Goal: Task Accomplishment & Management: Manage account settings

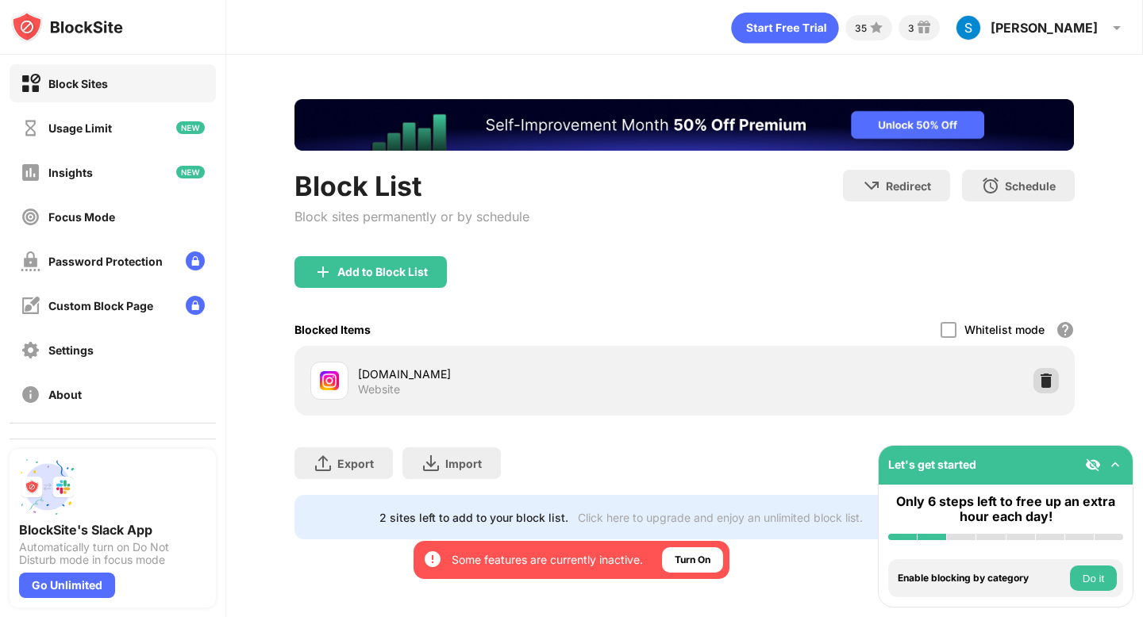
click at [1044, 383] on img at bounding box center [1046, 381] width 16 height 16
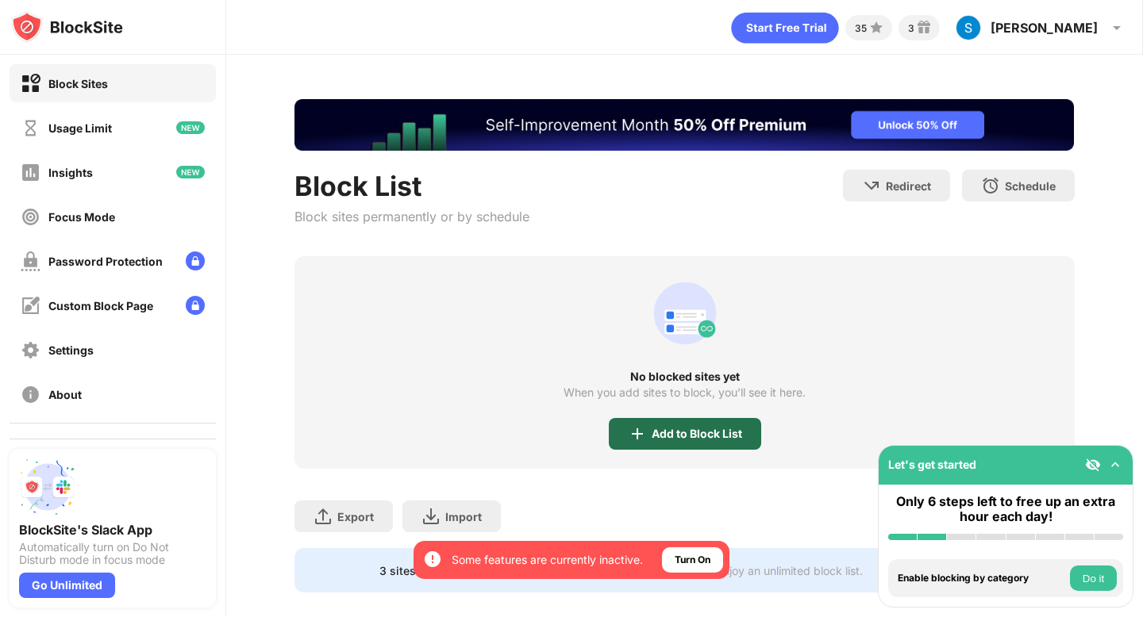
click at [664, 432] on div "Add to Block List" at bounding box center [697, 434] width 90 height 13
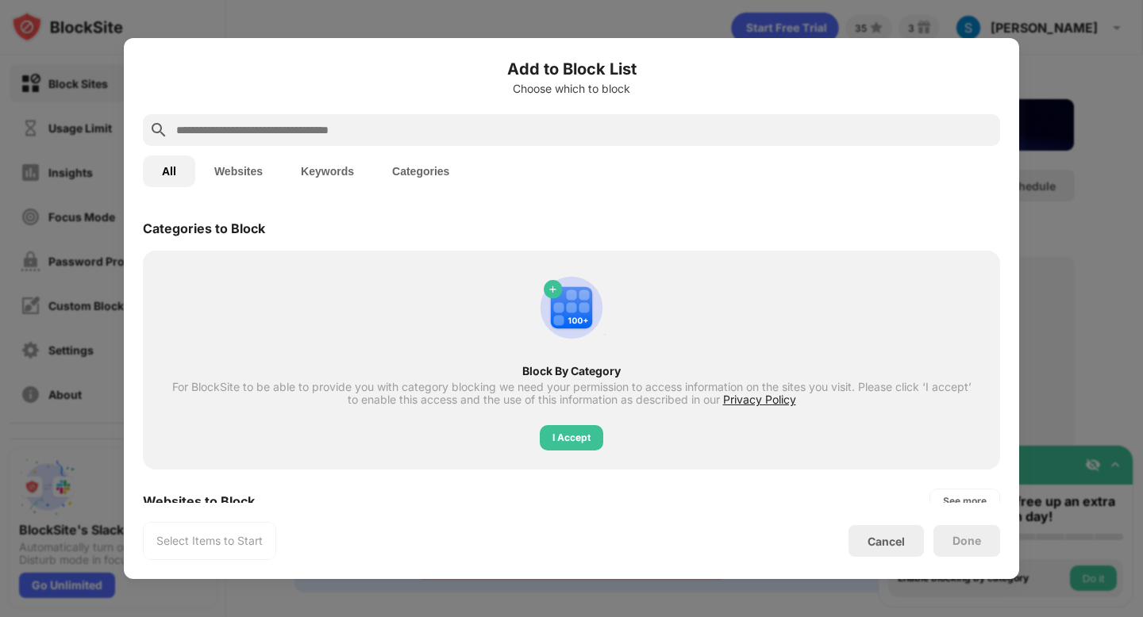
click at [602, 123] on input "text" at bounding box center [584, 130] width 819 height 19
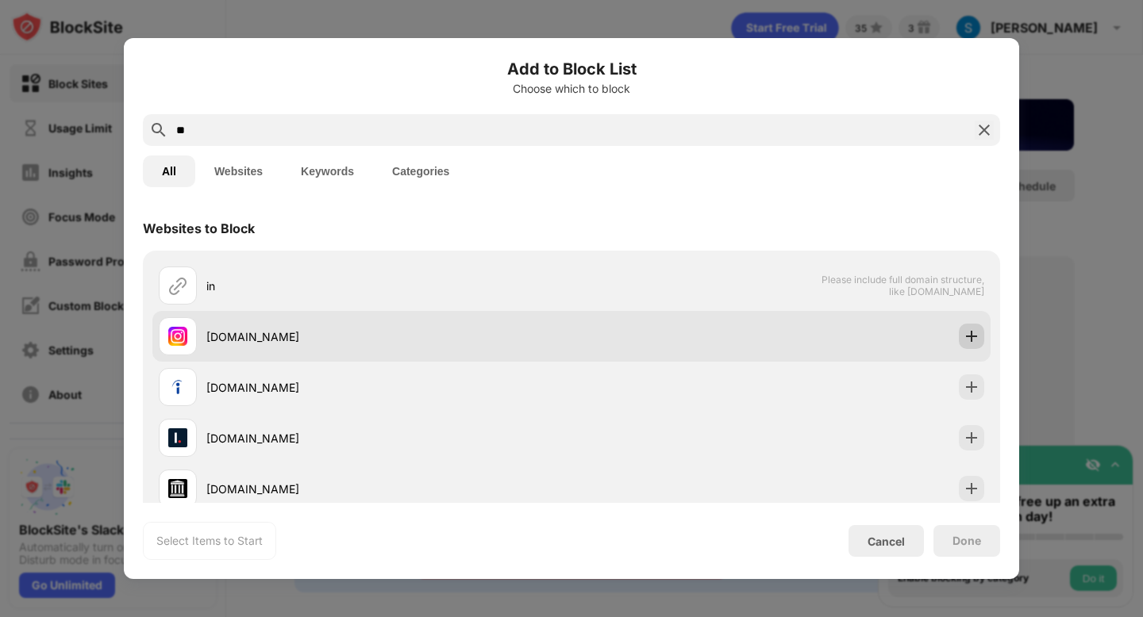
type input "**"
click at [973, 340] on img at bounding box center [971, 337] width 16 height 16
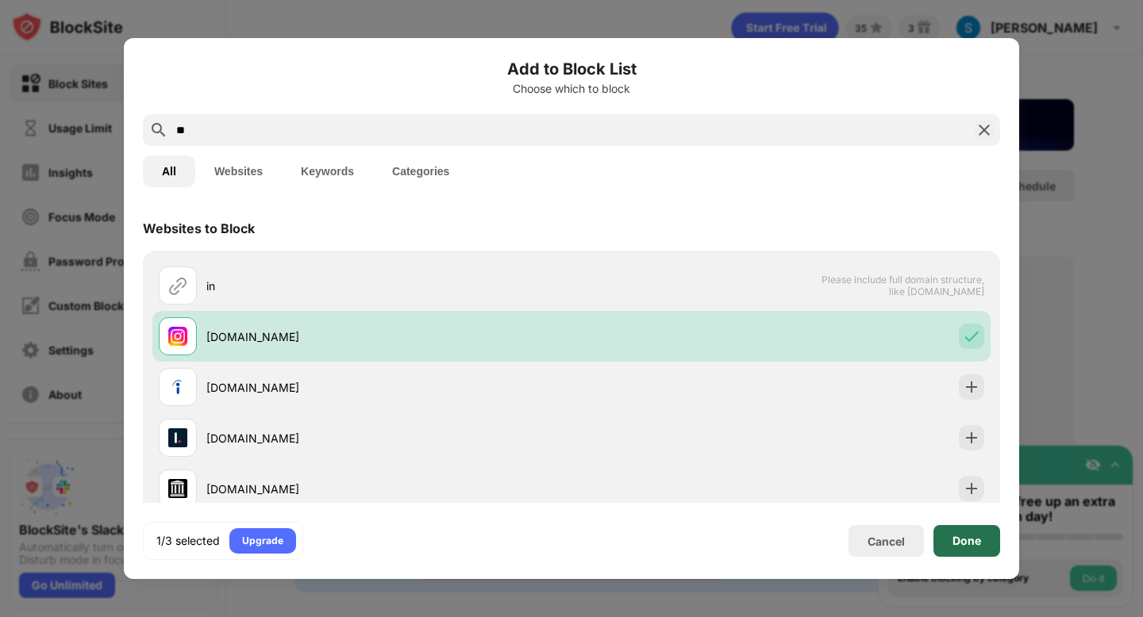
click at [988, 543] on div "Done" at bounding box center [966, 541] width 67 height 32
